Goal: Task Accomplishment & Management: Manage account settings

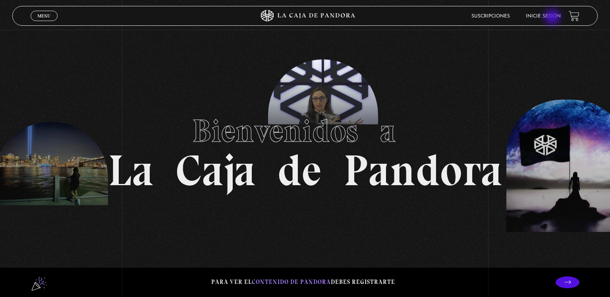
click at [553, 18] on link "Inicie sesión" at bounding box center [543, 16] width 35 height 5
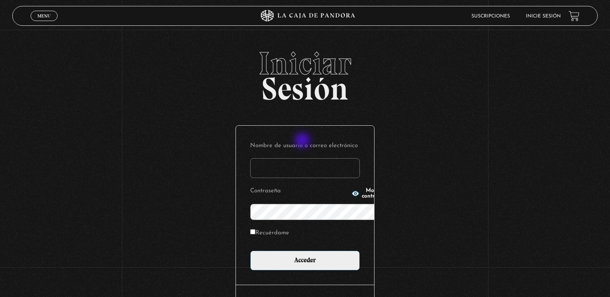
click at [303, 158] on input "Nombre de usuario o correo electrónico" at bounding box center [305, 168] width 110 height 20
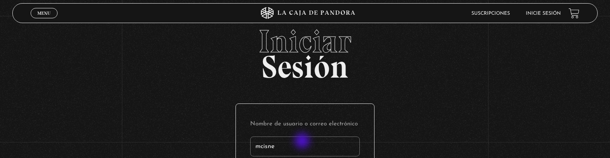
type input "mcisne"
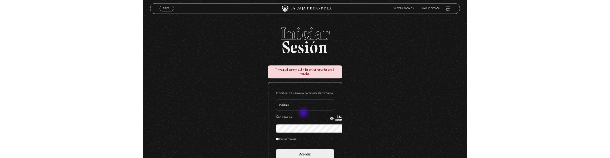
scroll to position [114, 0]
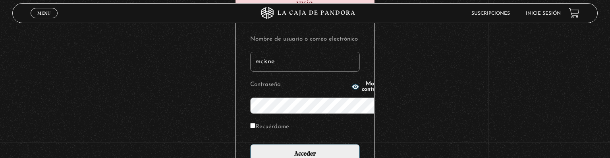
click at [250, 144] on input "Acceder" at bounding box center [305, 154] width 110 height 20
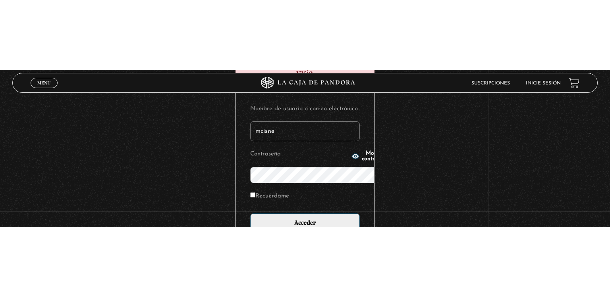
scroll to position [5, 0]
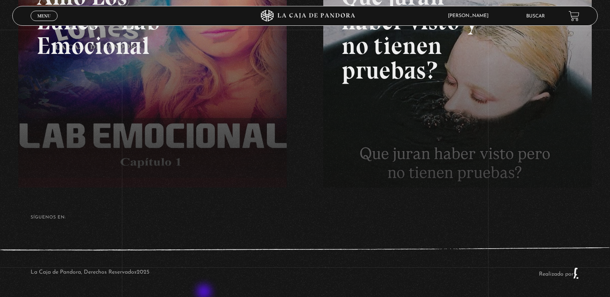
scroll to position [179, 0]
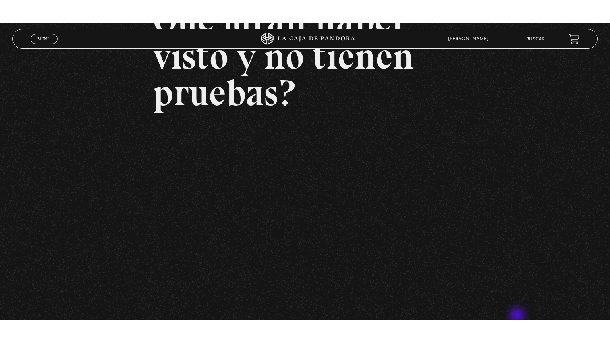
scroll to position [98, 0]
